Goal: Task Accomplishment & Management: Use online tool/utility

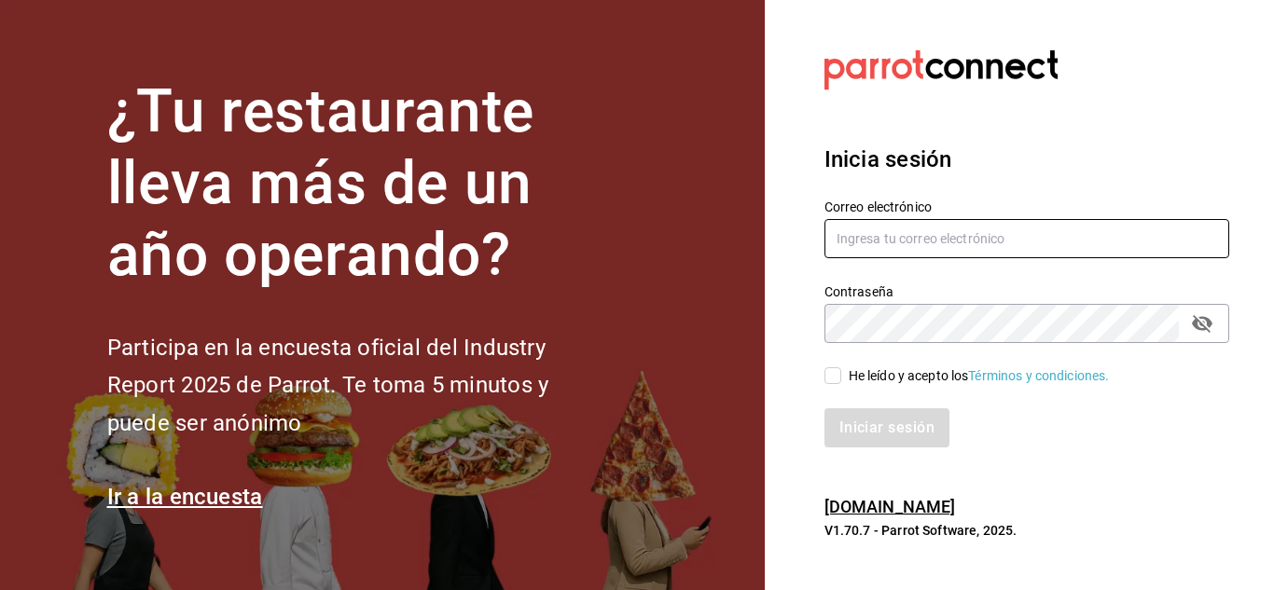
type input "cuerno.cdmx@grupocosteno.com"
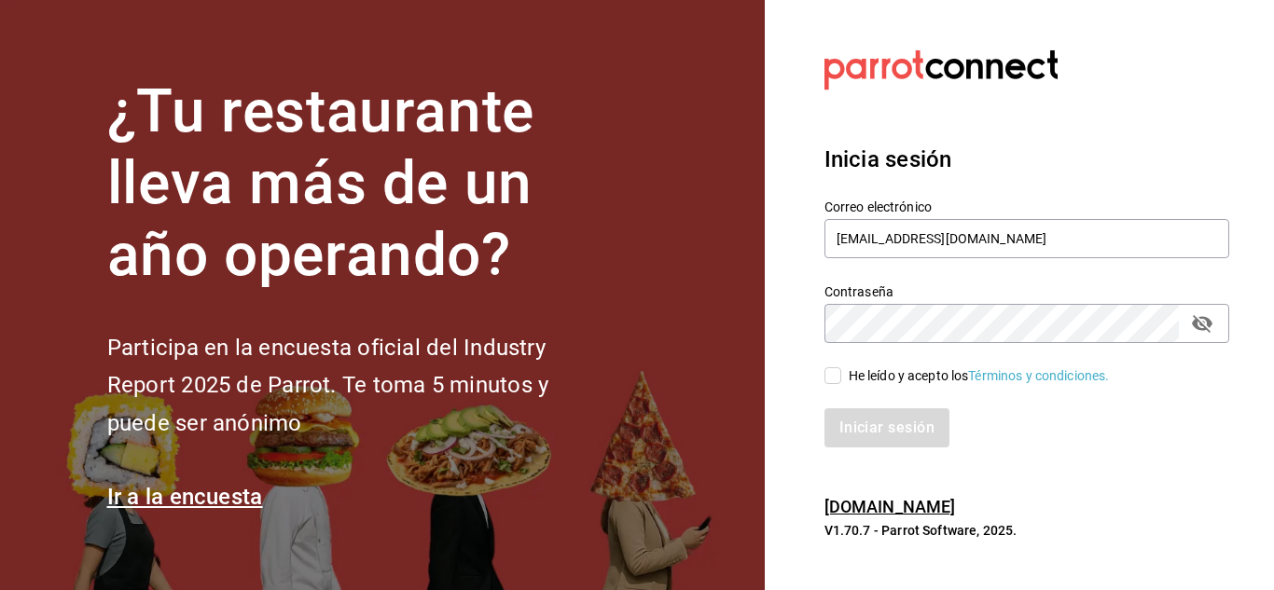
click at [832, 375] on input "He leído y acepto los Términos y condiciones." at bounding box center [833, 376] width 17 height 17
checkbox input "true"
click at [883, 423] on button "Iniciar sesión" at bounding box center [888, 428] width 127 height 39
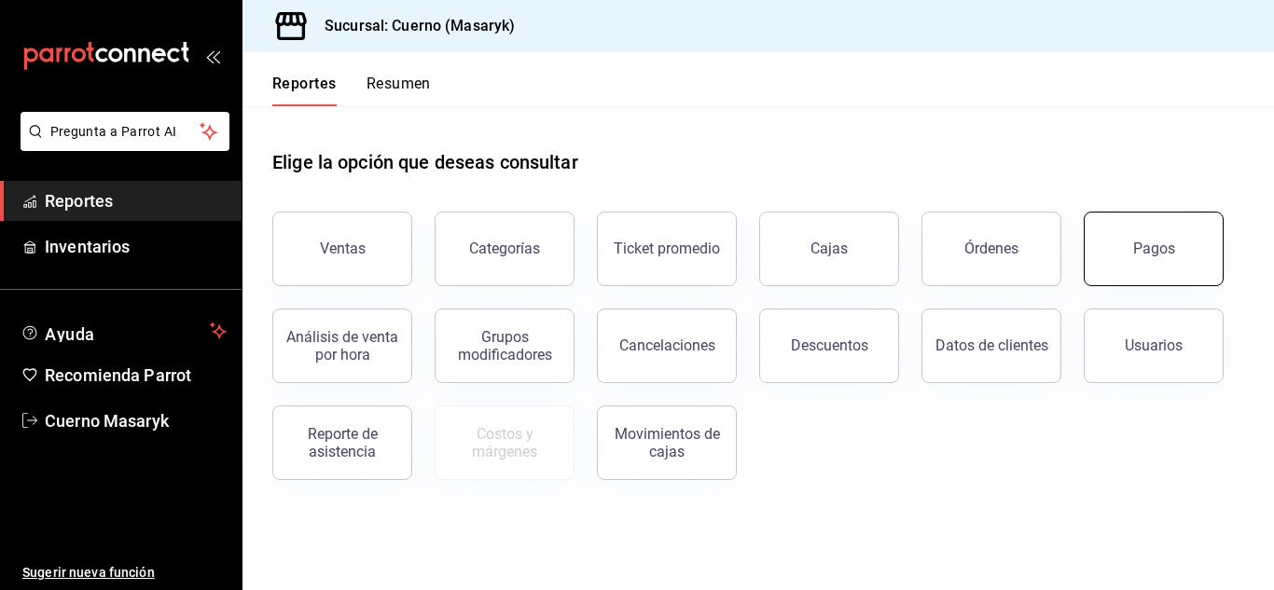
click at [1148, 243] on div "Pagos" at bounding box center [1154, 249] width 42 height 18
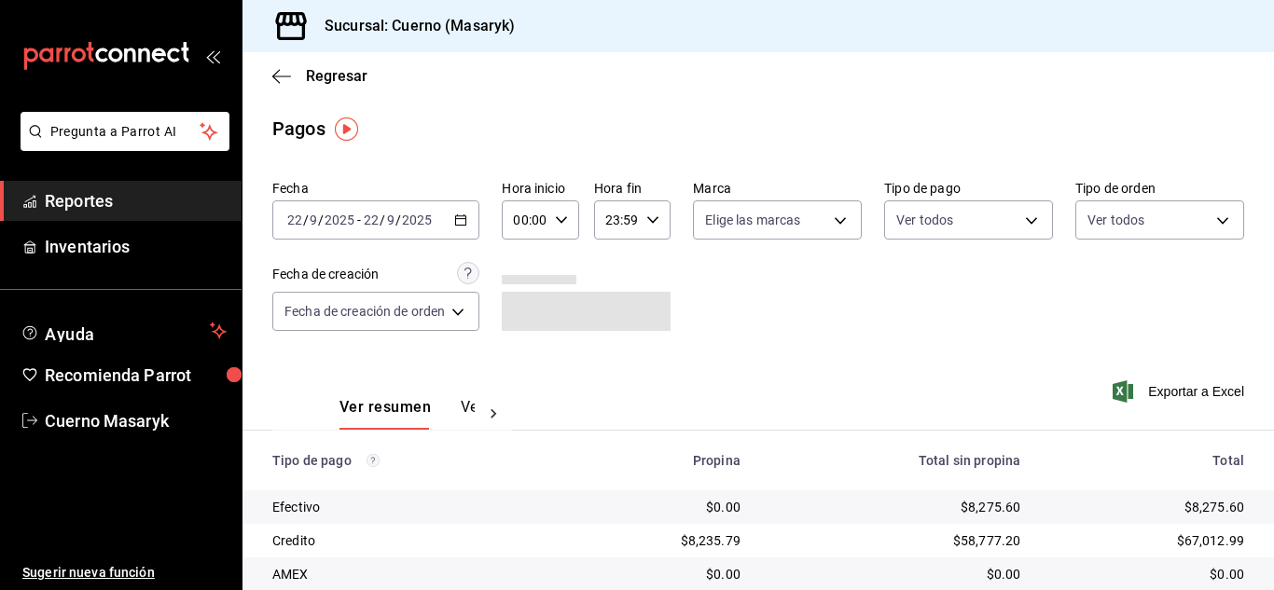
click at [563, 222] on icon "button" at bounding box center [561, 220] width 13 height 13
click at [523, 349] on span "04" at bounding box center [523, 353] width 7 height 15
type input "04:00"
click at [721, 392] on div at bounding box center [637, 295] width 1274 height 590
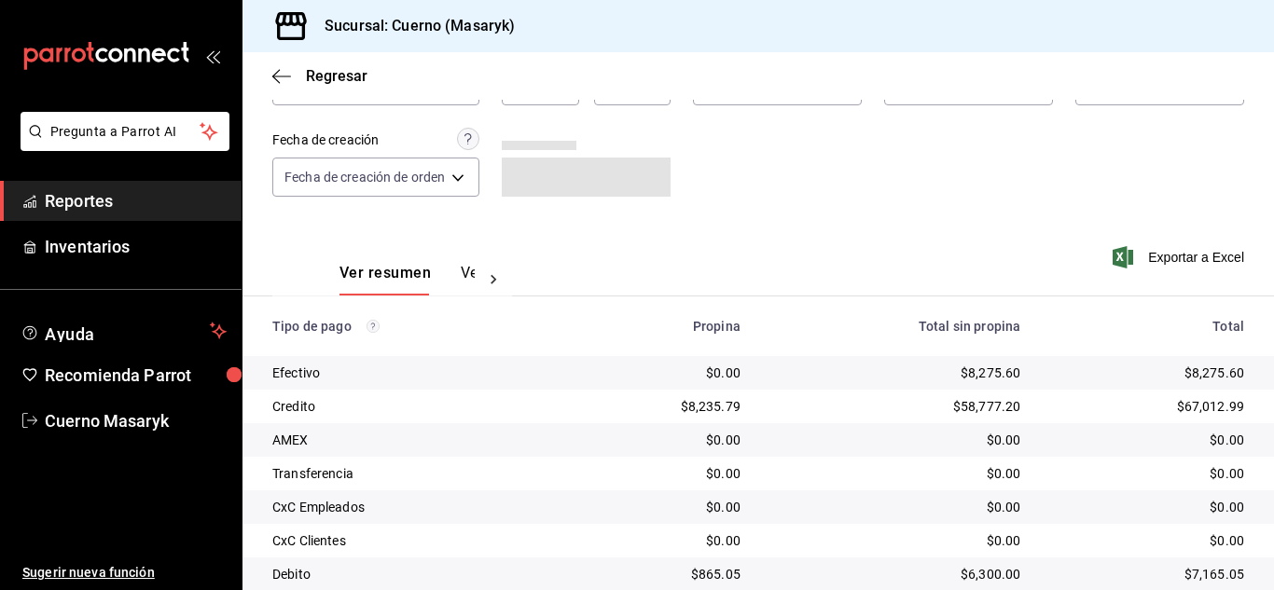
scroll to position [267, 0]
